Goal: Find specific page/section: Find specific page/section

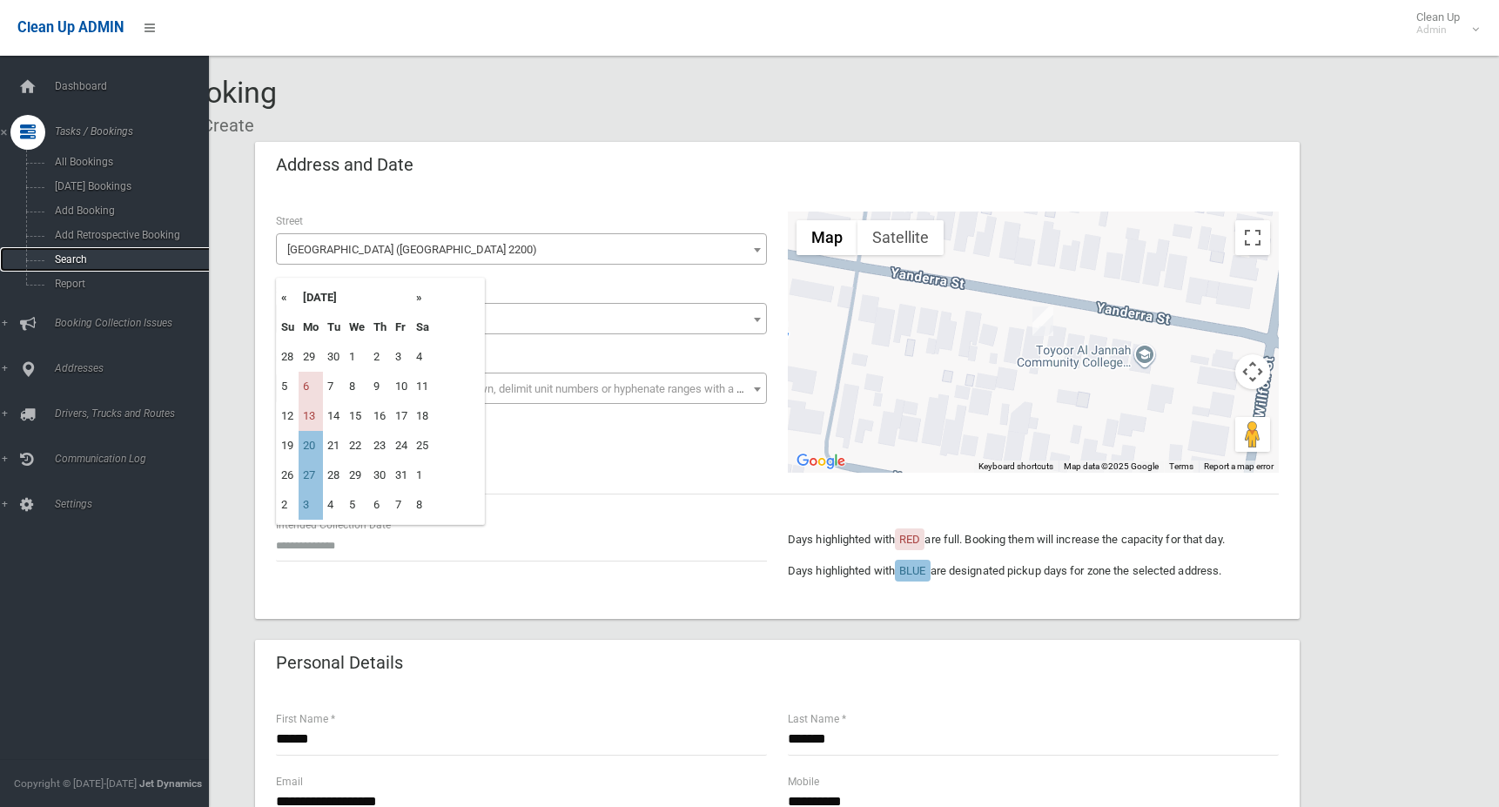
click at [90, 253] on span "Search" at bounding box center [129, 259] width 158 height 12
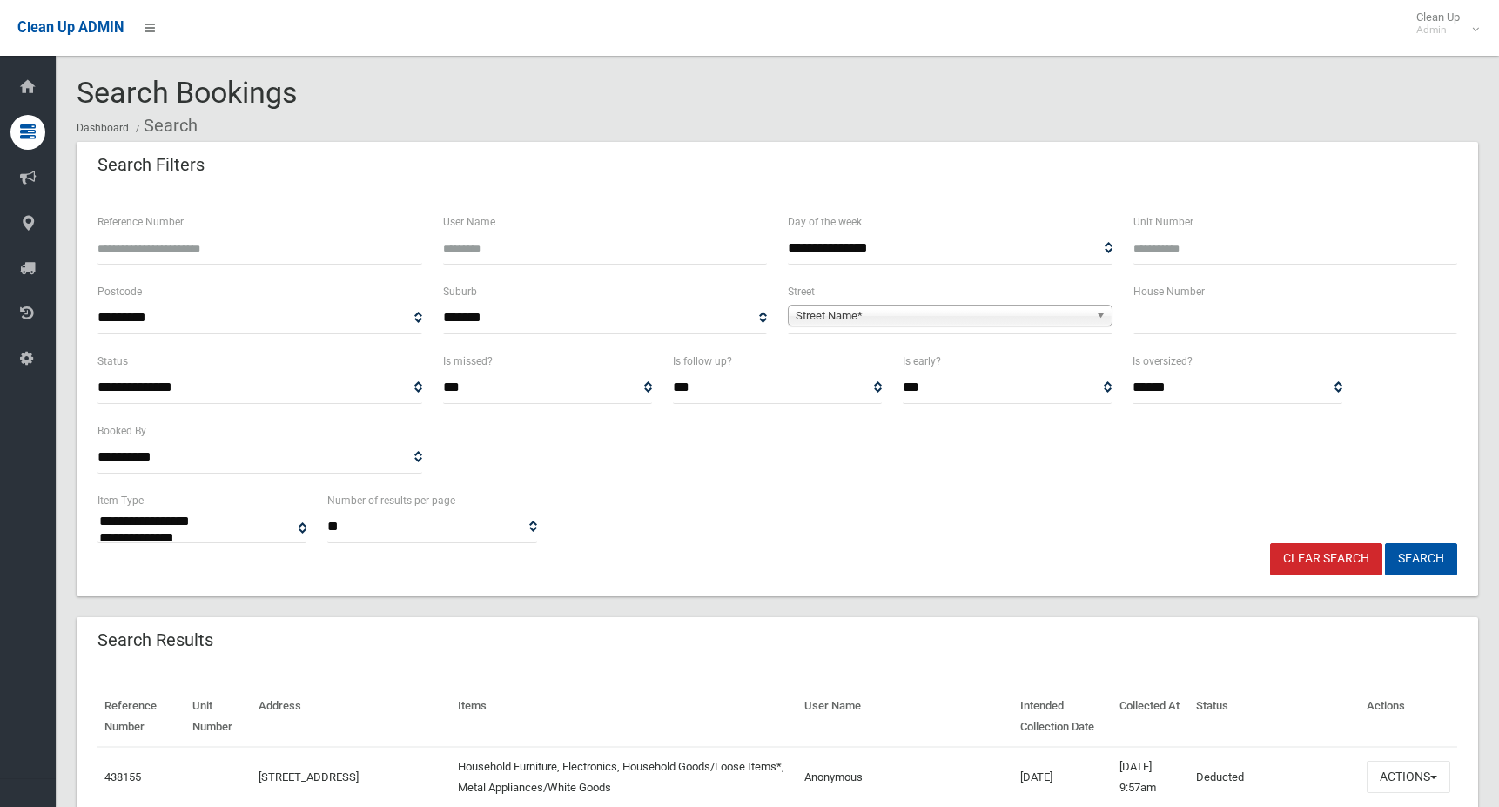
select select
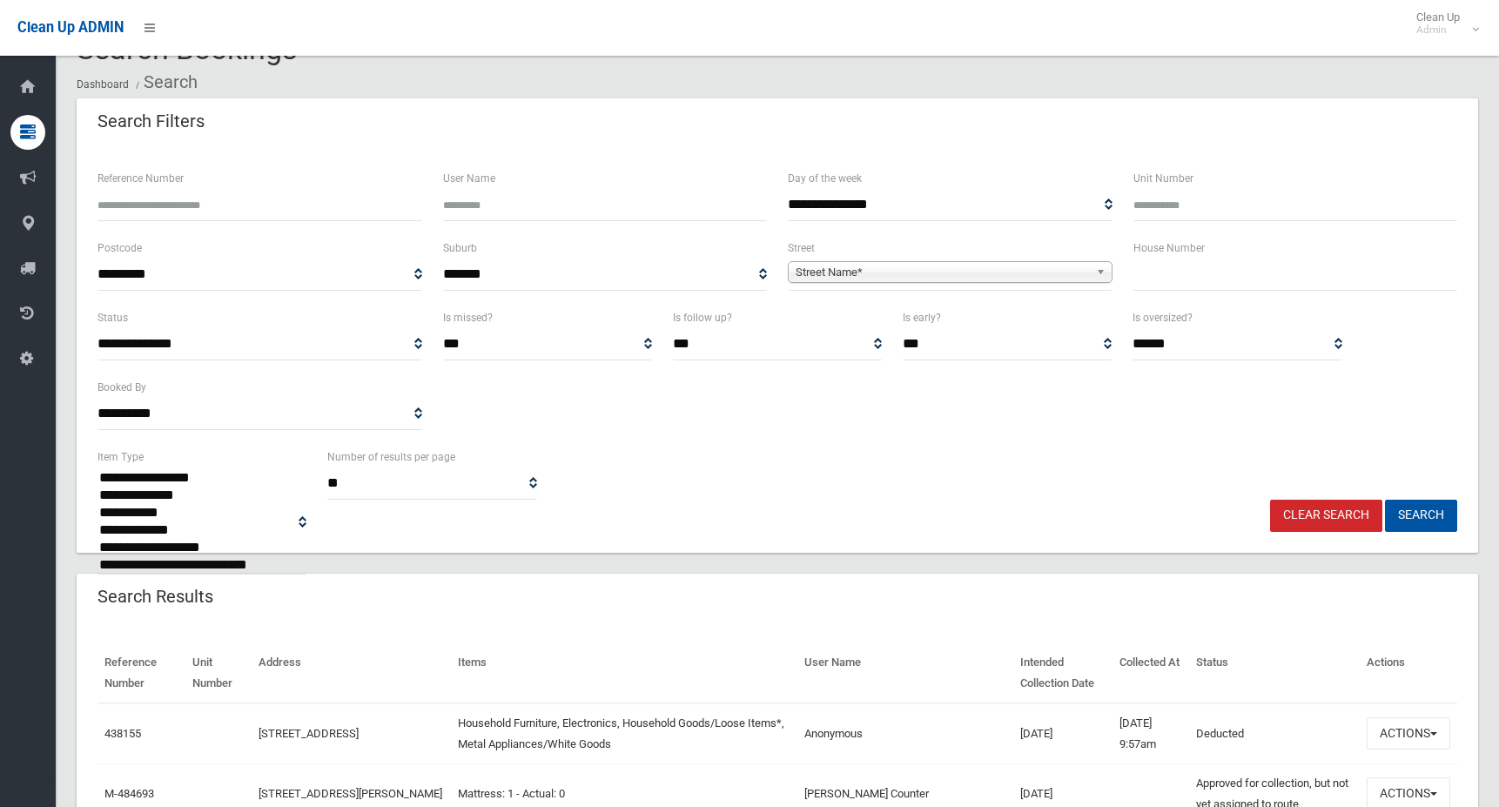
scroll to position [87, 0]
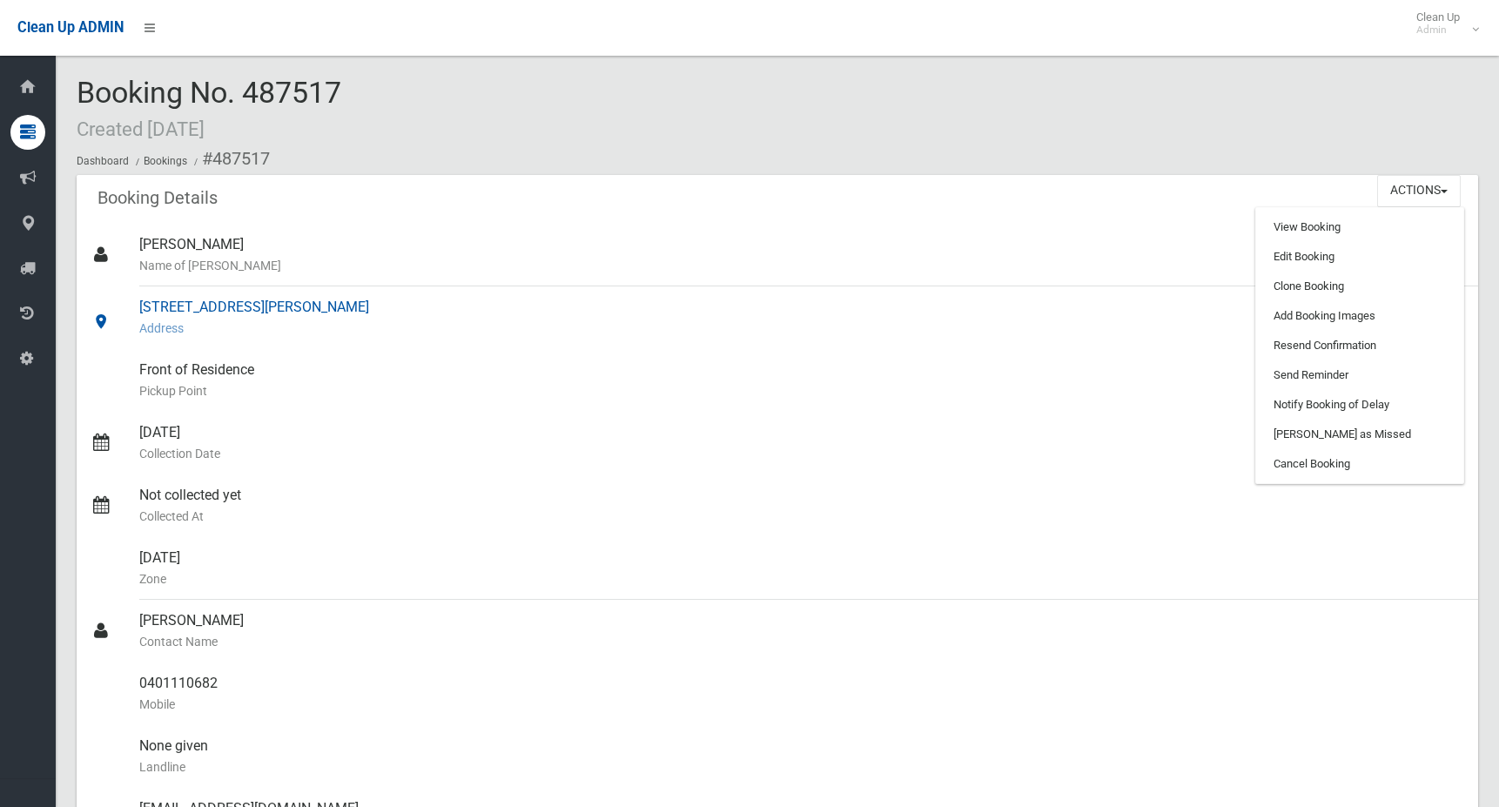
scroll to position [36, 0]
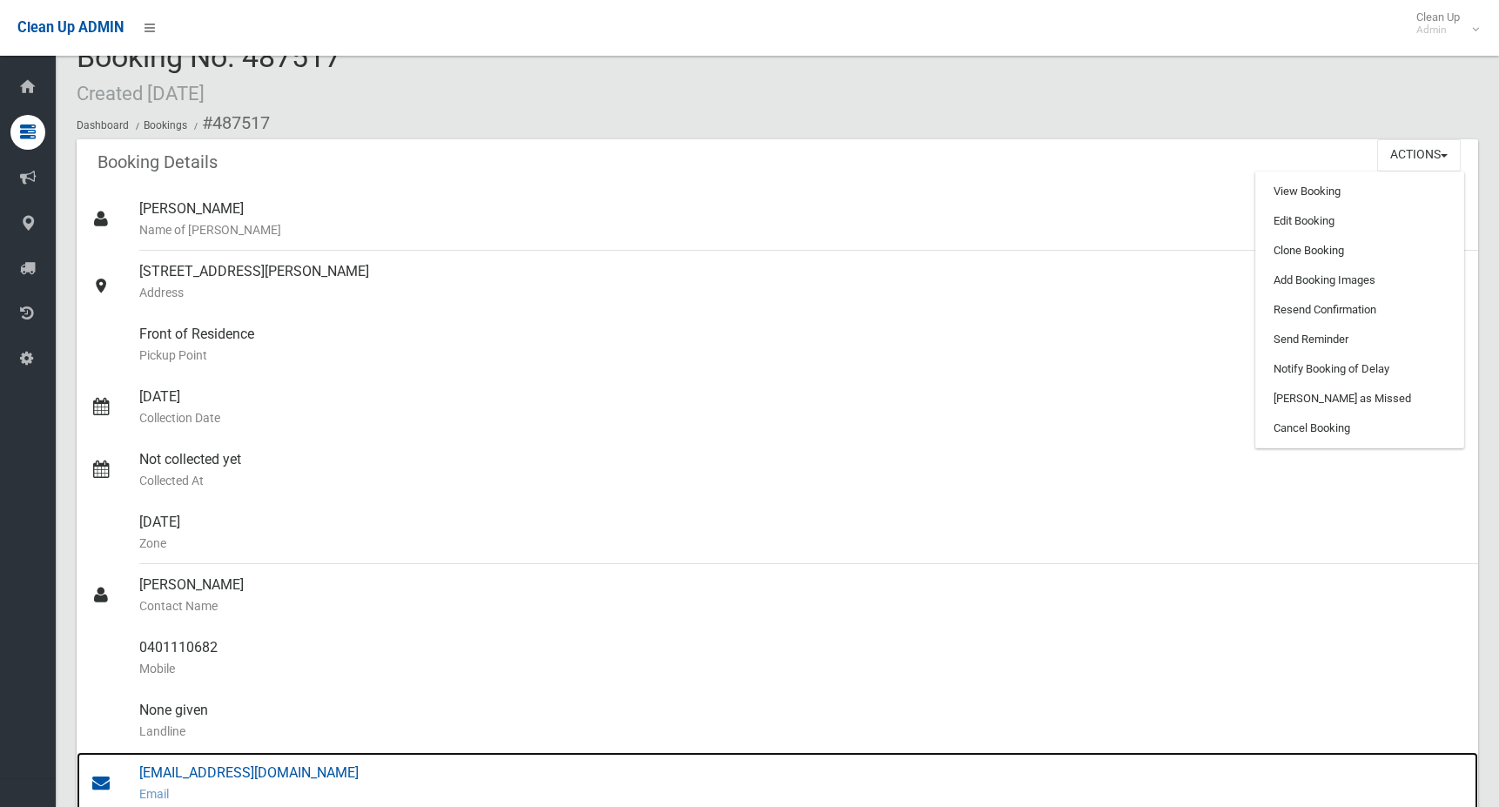
click at [198, 802] on small "Email" at bounding box center [801, 793] width 1325 height 21
